Goal: Find specific page/section: Find specific page/section

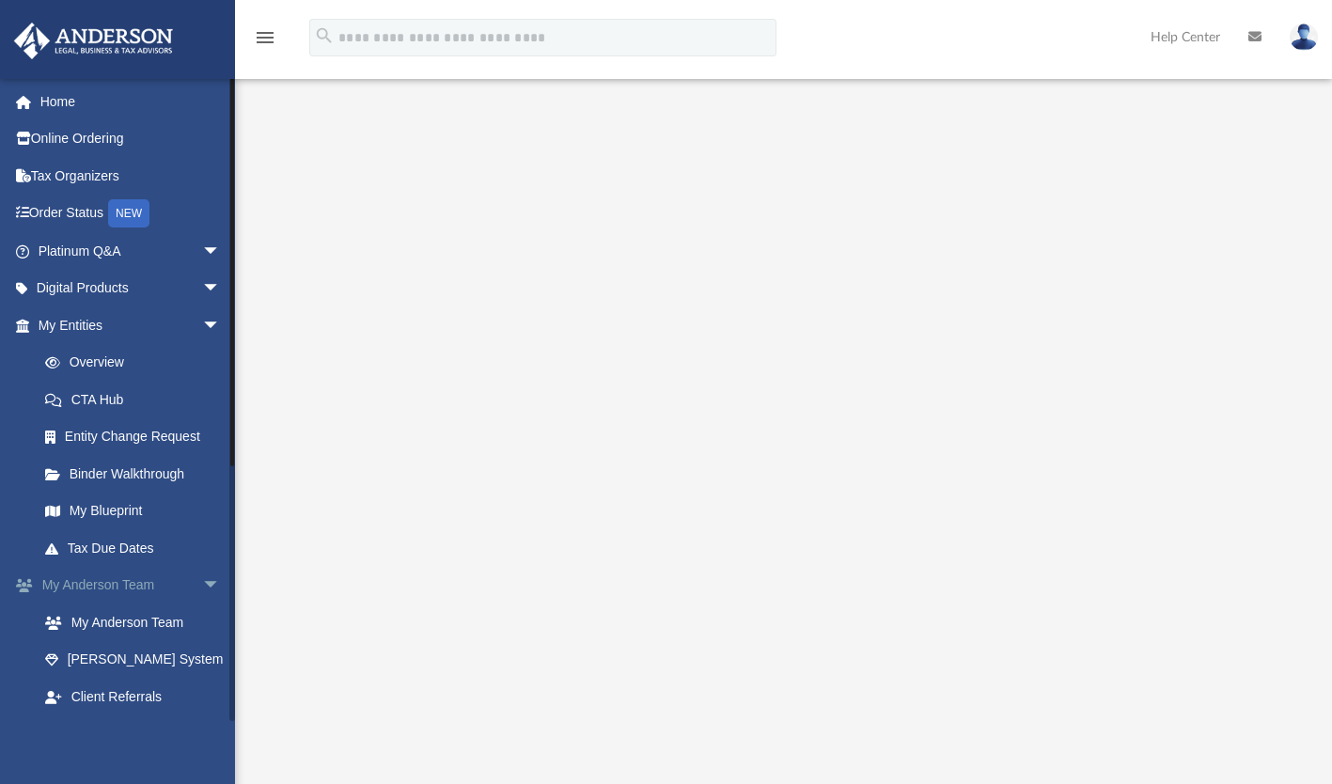
click at [202, 583] on span "arrow_drop_down" at bounding box center [221, 586] width 38 height 39
click at [202, 324] on span "arrow_drop_down" at bounding box center [221, 326] width 38 height 39
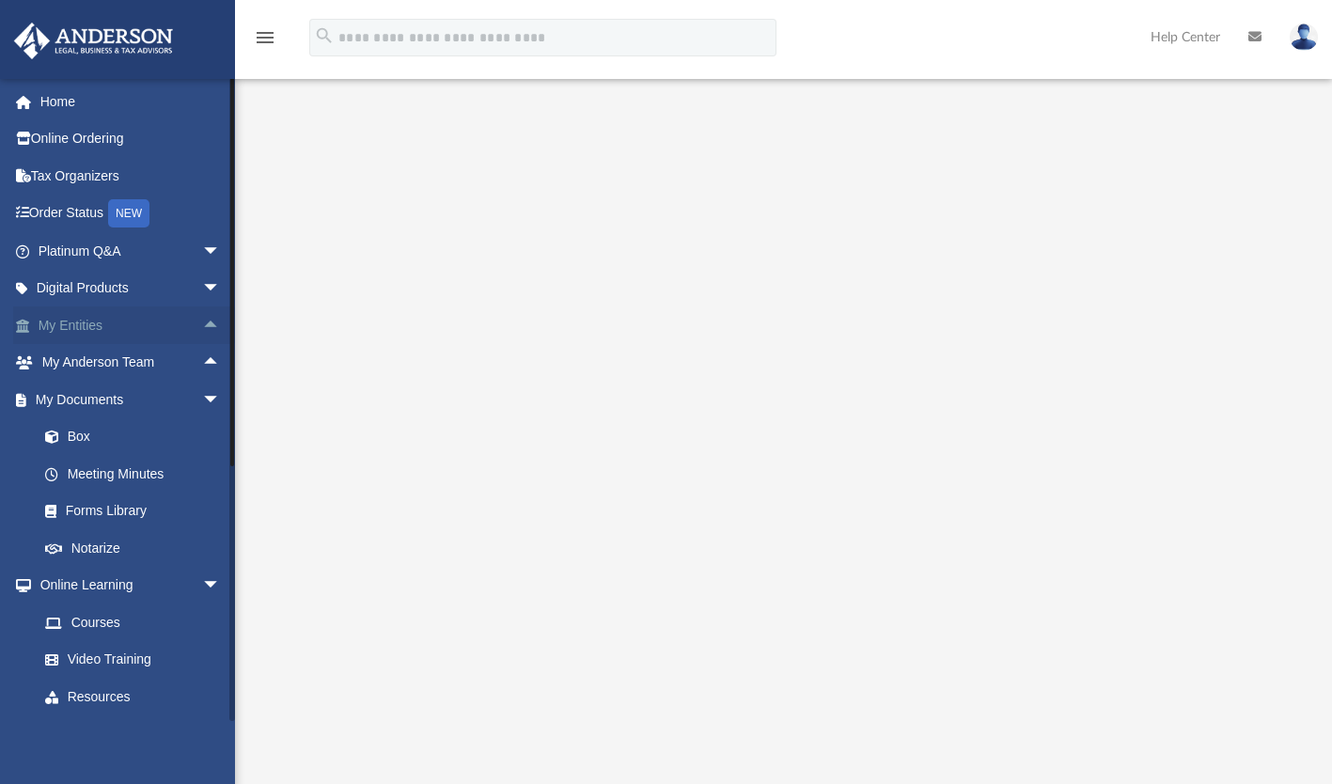
click at [202, 324] on span "arrow_drop_up" at bounding box center [221, 326] width 38 height 39
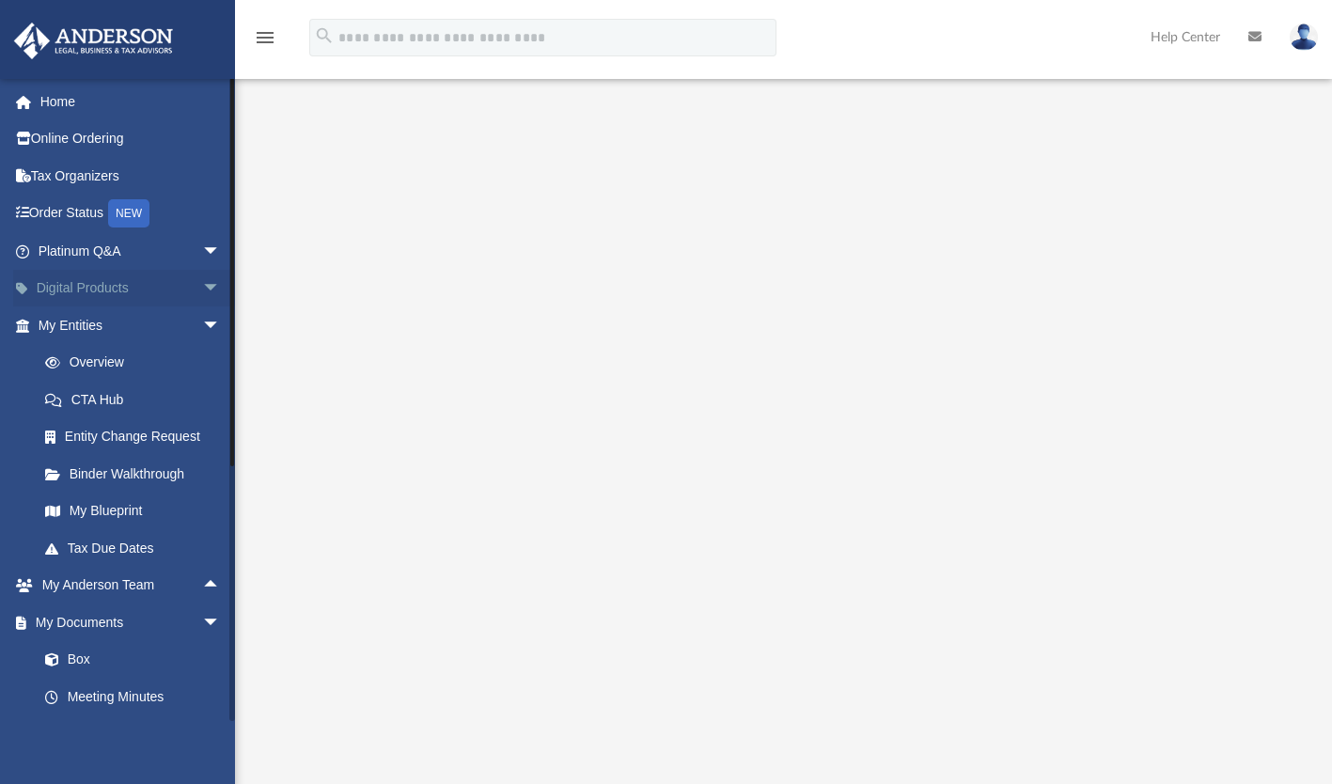
click at [202, 292] on span "arrow_drop_down" at bounding box center [221, 289] width 38 height 39
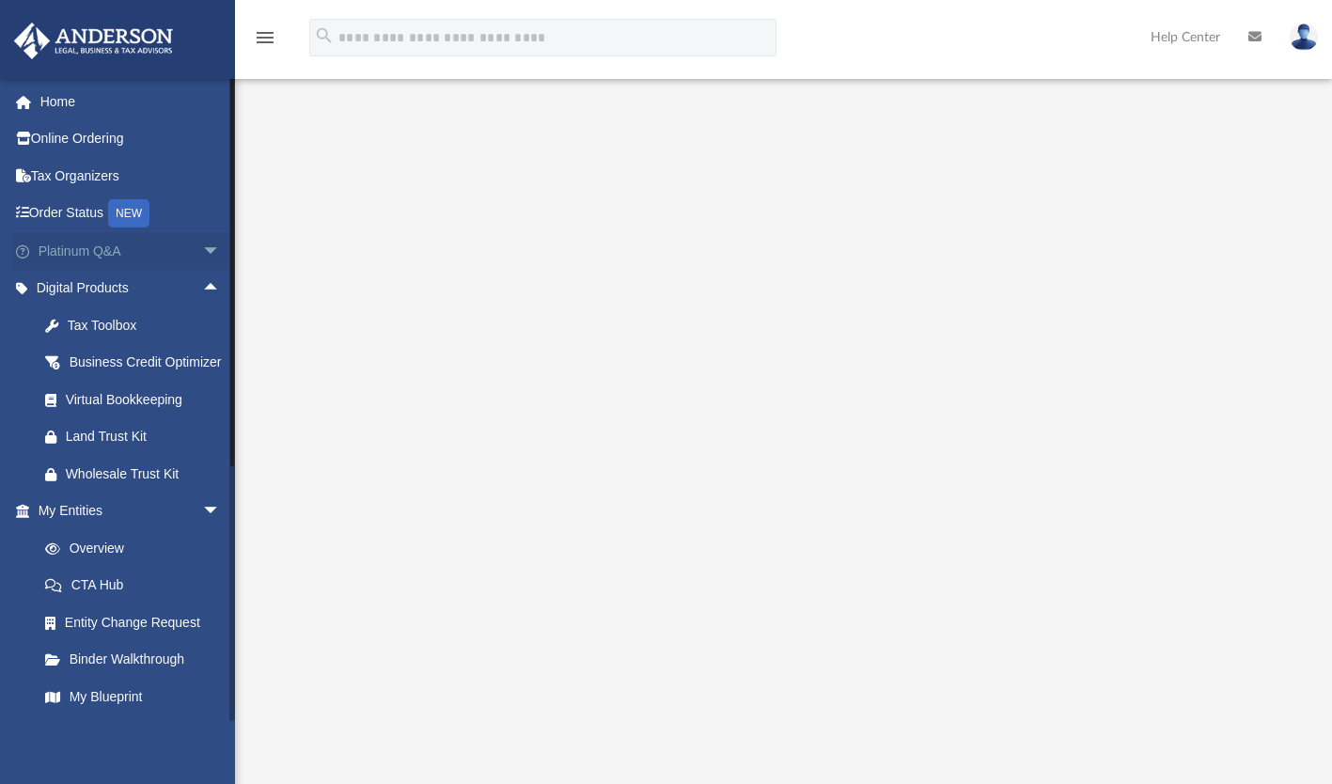
click at [202, 254] on span "arrow_drop_down" at bounding box center [221, 251] width 38 height 39
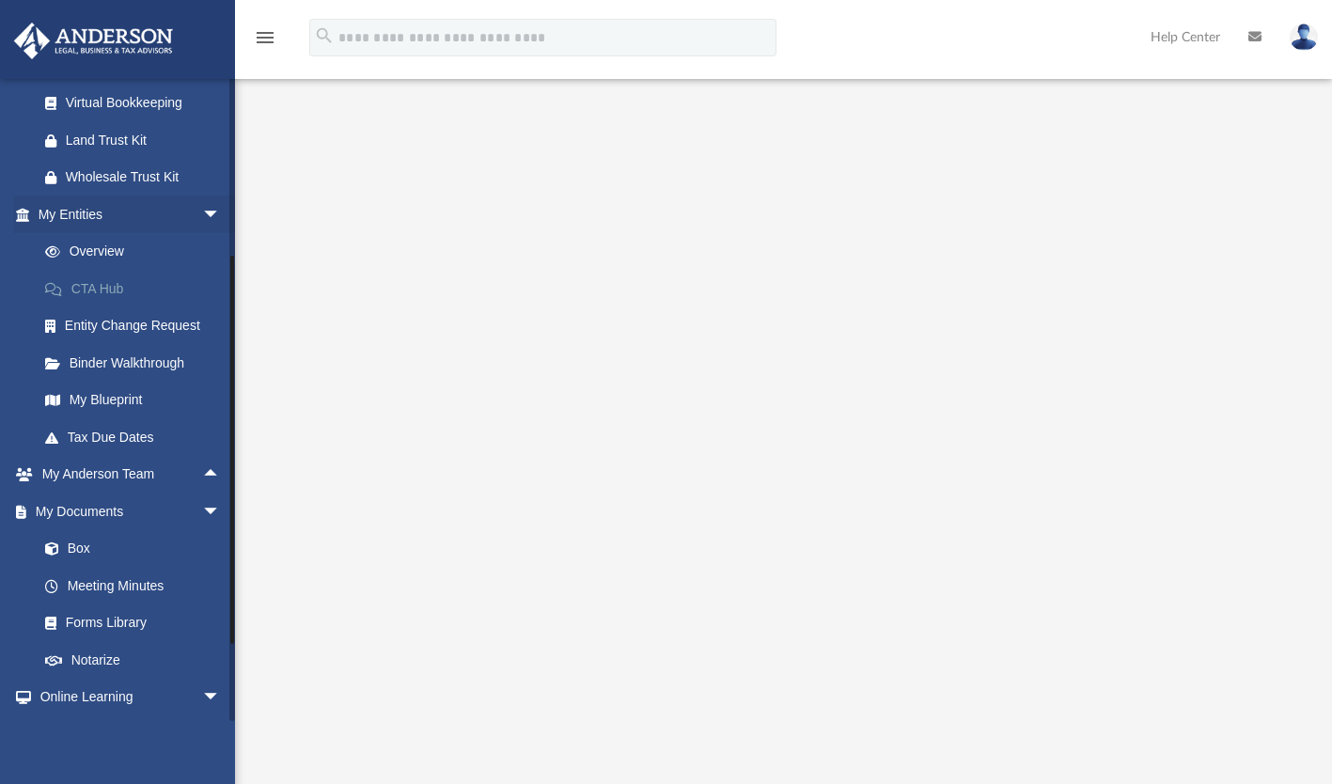
scroll to position [684, 0]
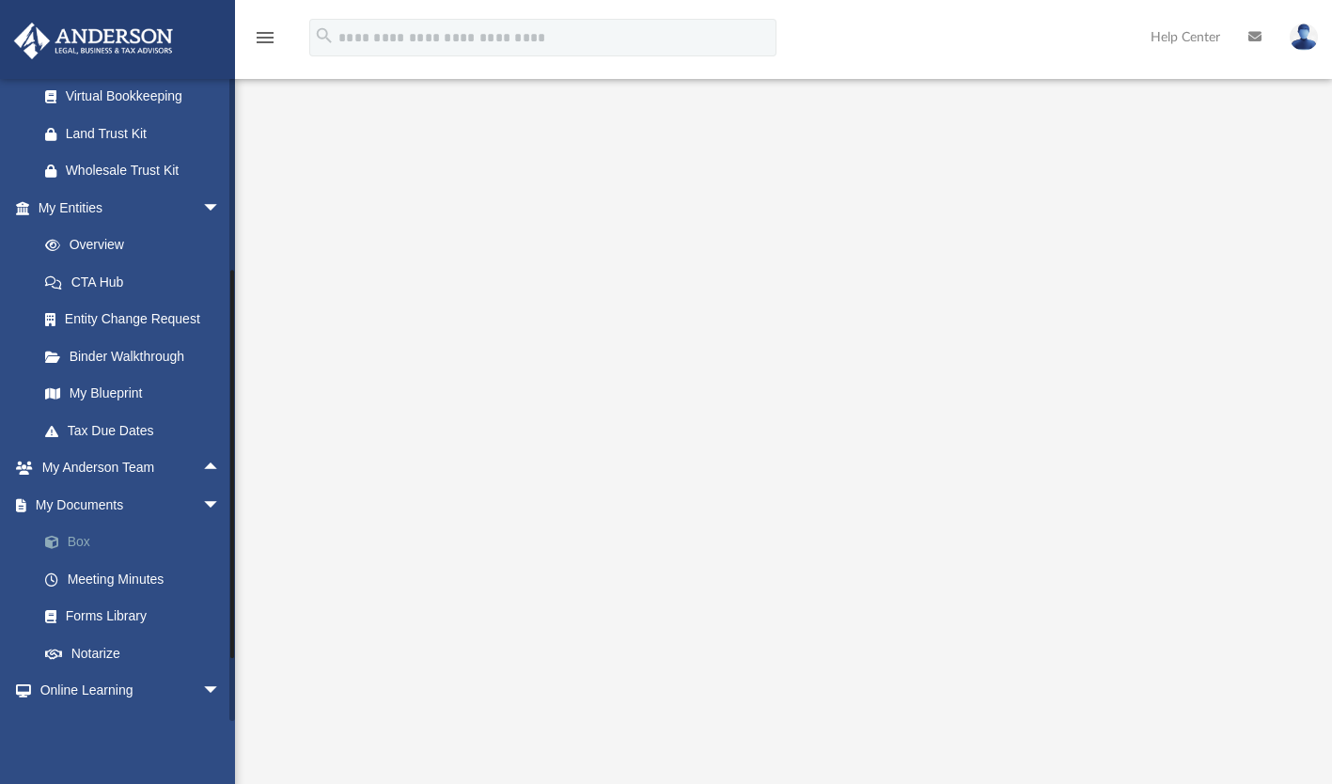
click at [82, 561] on link "Box" at bounding box center [137, 543] width 223 height 38
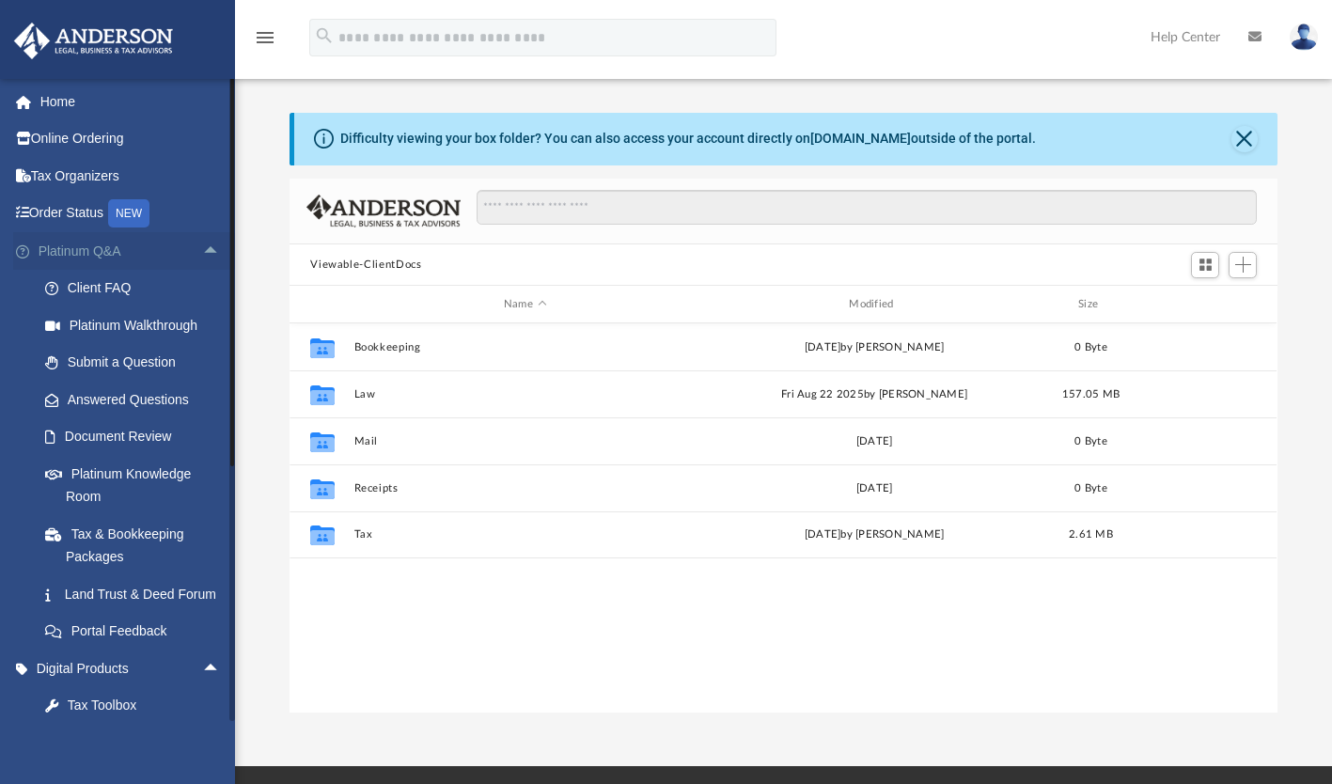
click at [204, 247] on span "arrow_drop_up" at bounding box center [221, 251] width 38 height 39
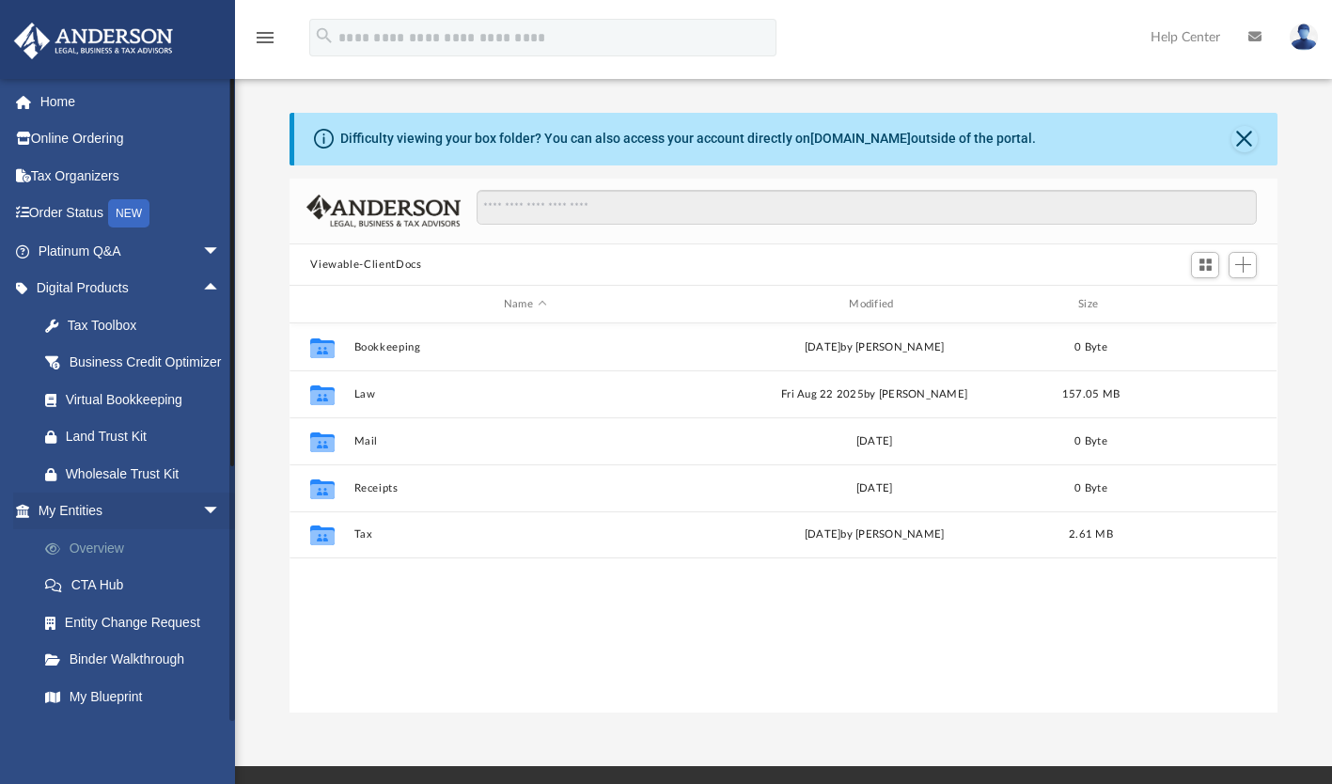
click at [116, 563] on link "Overview" at bounding box center [137, 548] width 223 height 38
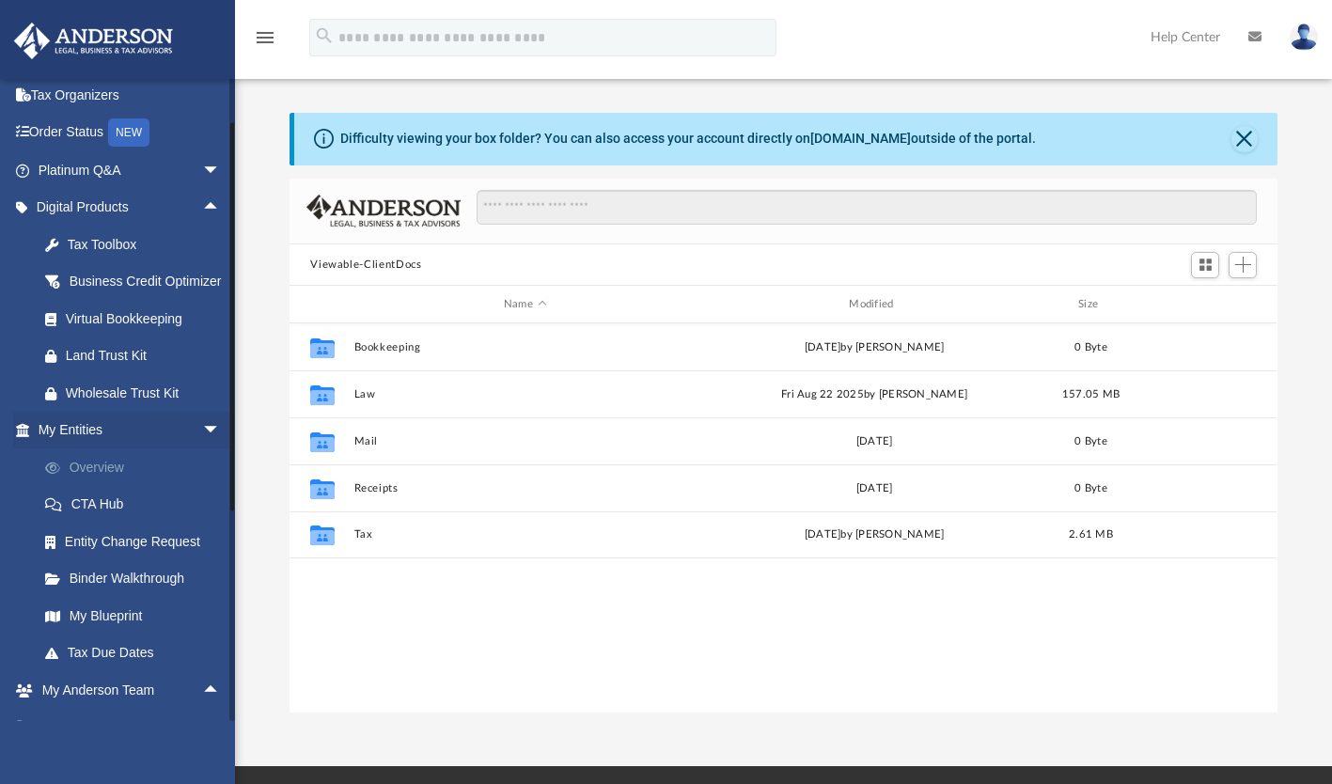
scroll to position [88, 0]
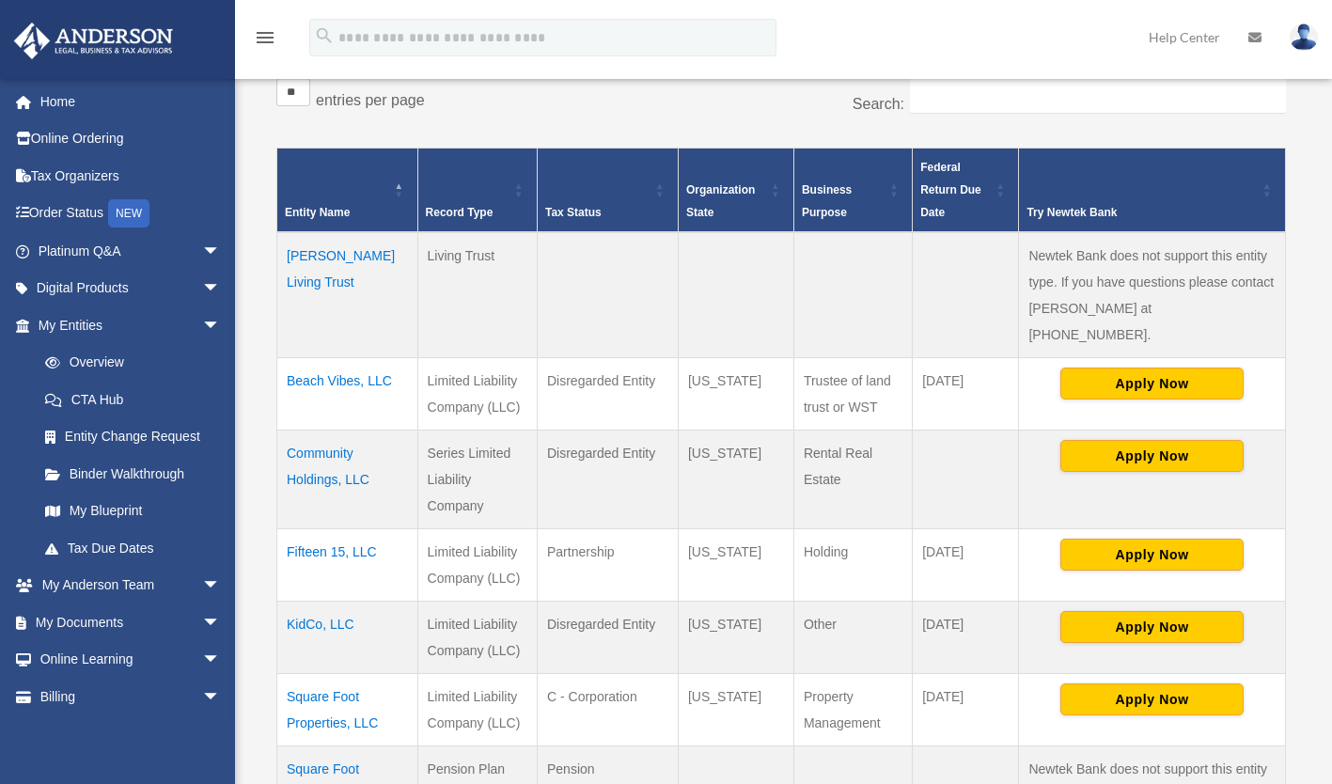
scroll to position [344, 0]
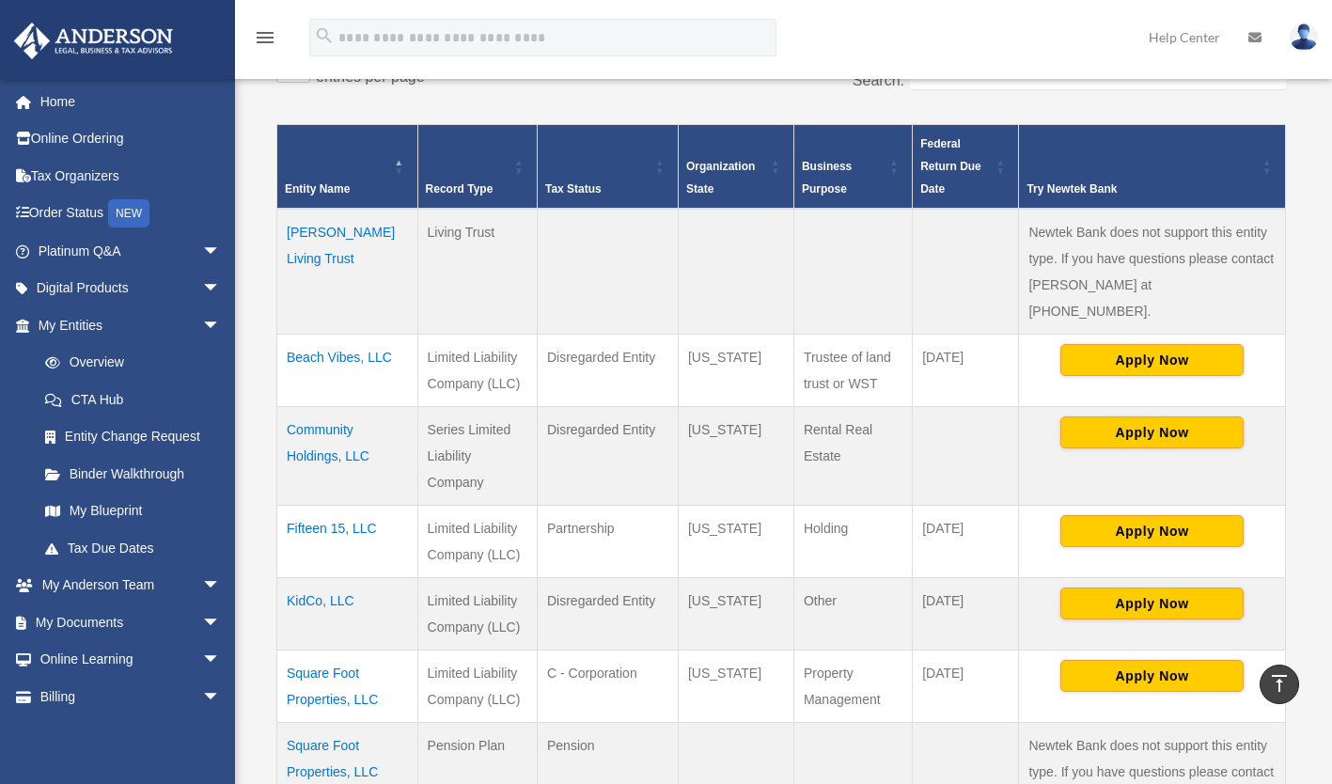
click at [319, 406] on td "Community Holdings, LLC" at bounding box center [347, 455] width 141 height 99
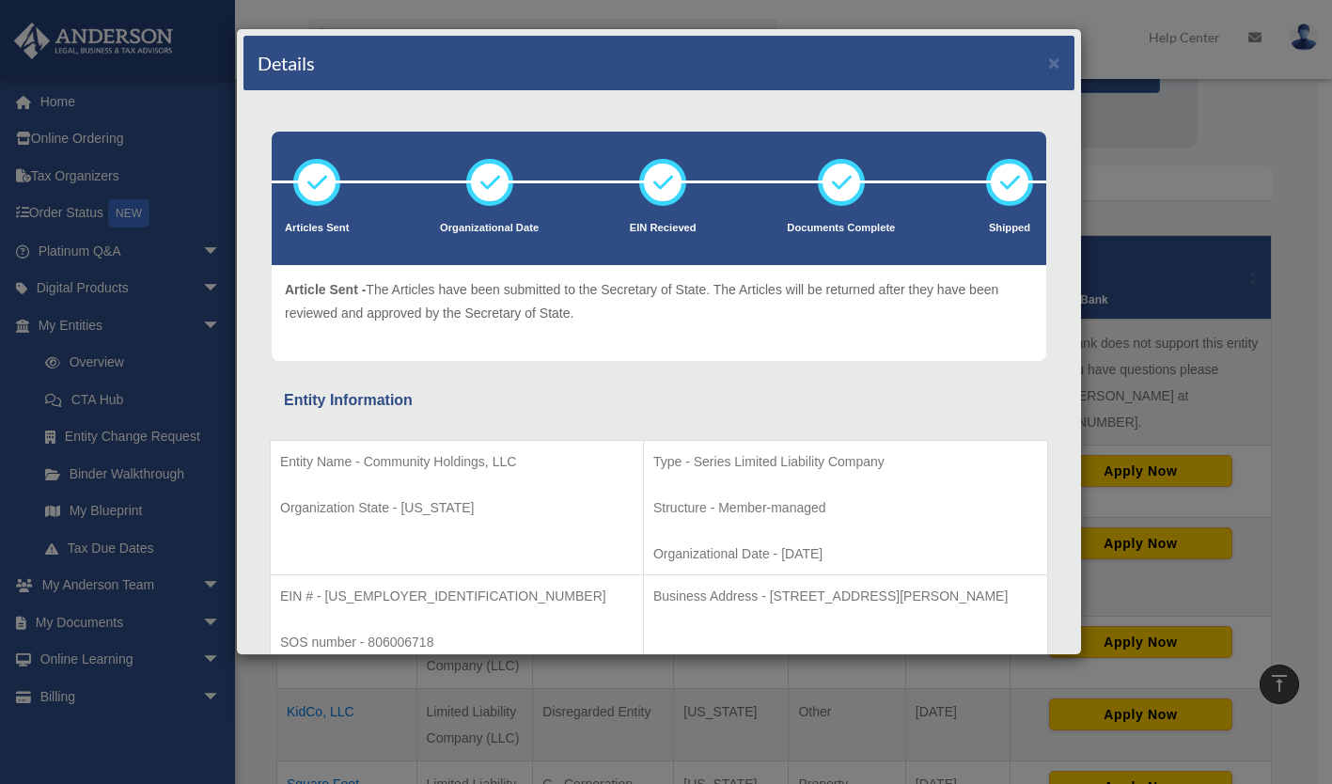
scroll to position [0, 0]
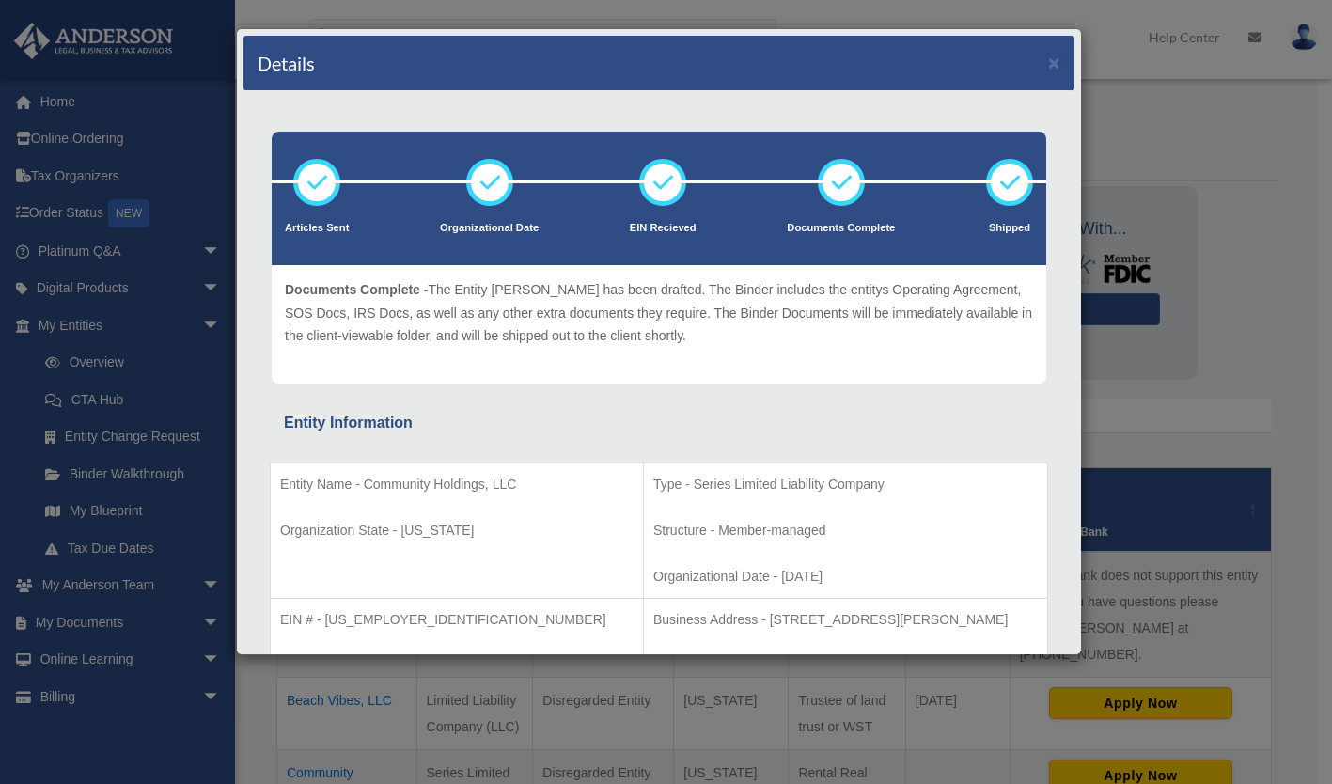
click at [1047, 55] on div "Details ×" at bounding box center [659, 63] width 831 height 55
click at [76, 99] on div "Details × Articles Sent Organizational Date" at bounding box center [666, 392] width 1332 height 784
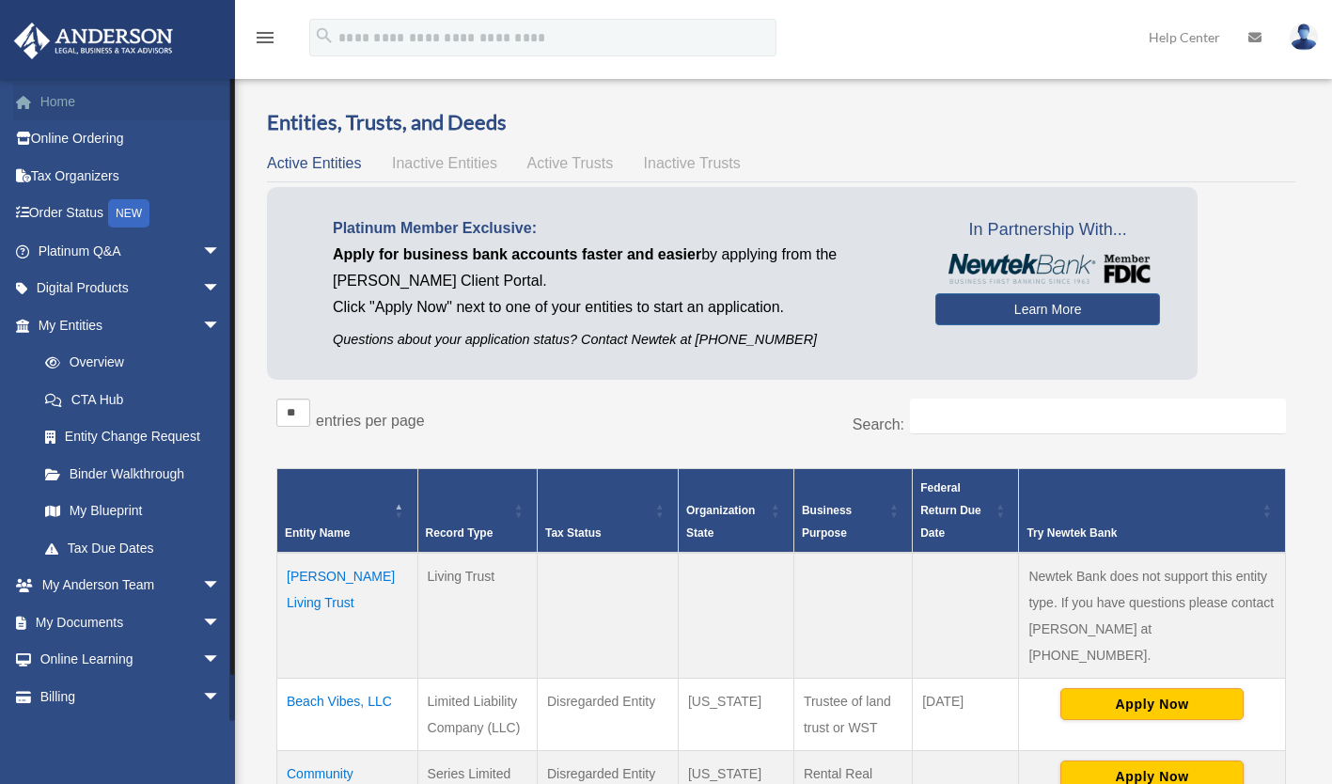
click at [45, 106] on link "Home" at bounding box center [131, 102] width 236 height 38
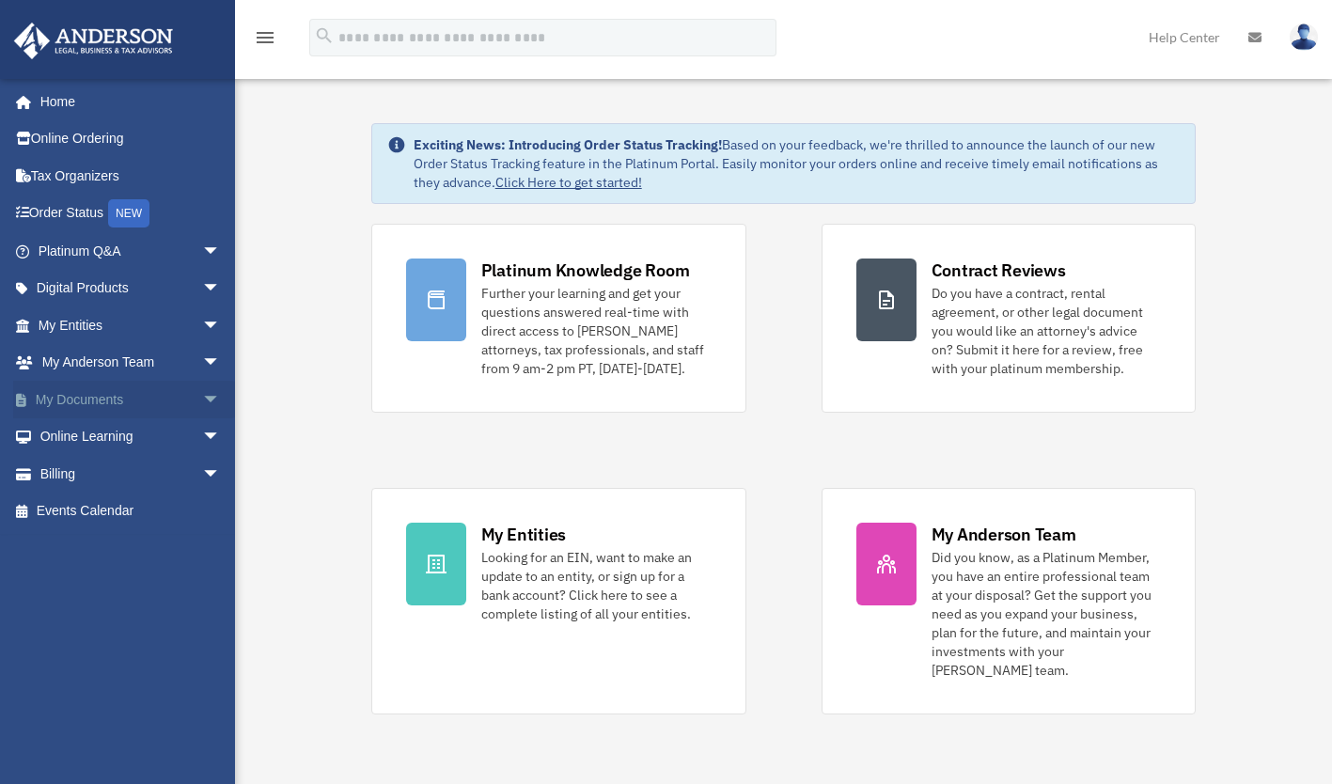
click at [202, 402] on span "arrow_drop_down" at bounding box center [221, 400] width 38 height 39
